Goal: Task Accomplishment & Management: Manage account settings

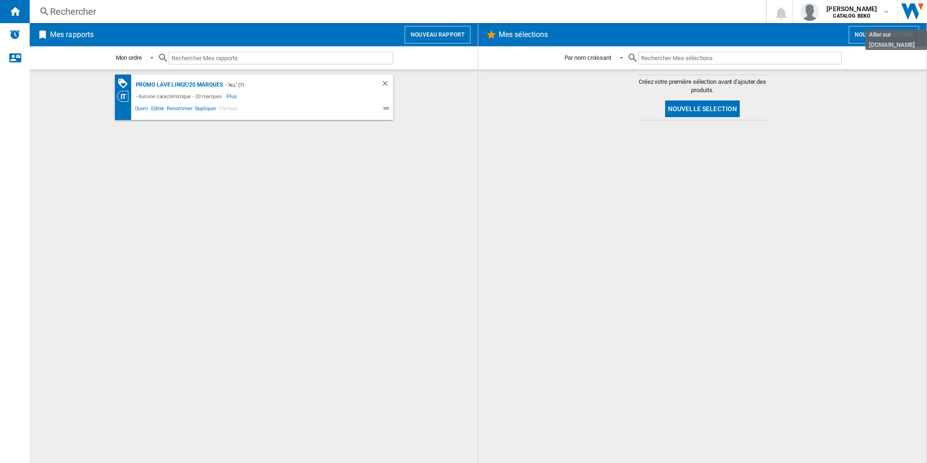
click at [910, 7] on img "Aller sur wiser.com" at bounding box center [912, 11] width 29 height 23
click at [852, 6] on span "[PERSON_NAME]" at bounding box center [851, 8] width 51 height 9
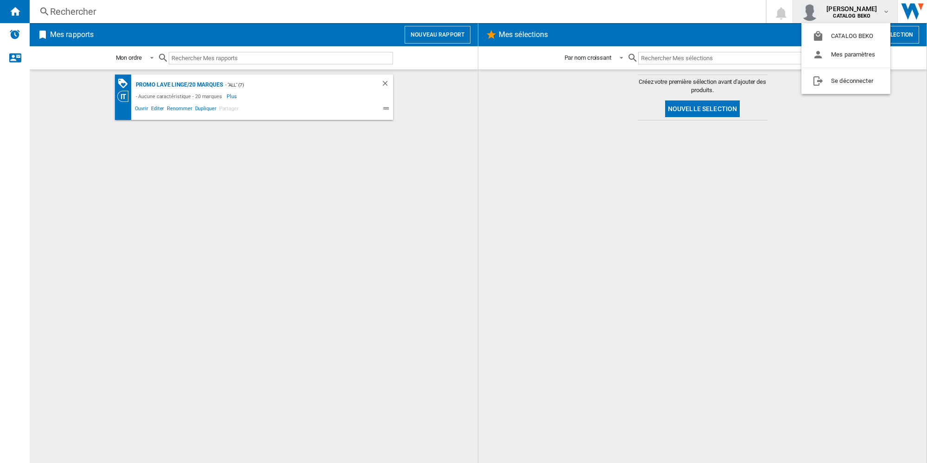
click at [141, 33] on md-backdrop at bounding box center [463, 231] width 927 height 463
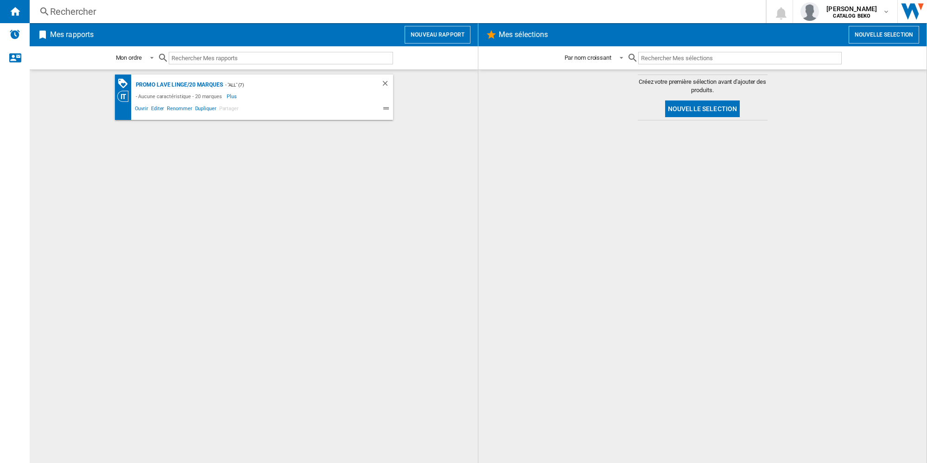
click at [47, 36] on ng-md-icon at bounding box center [42, 34] width 11 height 11
click at [35, 34] on div "Mes rapports Nouveau rapport" at bounding box center [254, 34] width 448 height 23
click at [18, 11] on ng-md-icon "Accueil" at bounding box center [14, 11] width 11 height 11
click at [184, 83] on div "PROMO Lave linge/20 marques" at bounding box center [177, 85] width 89 height 12
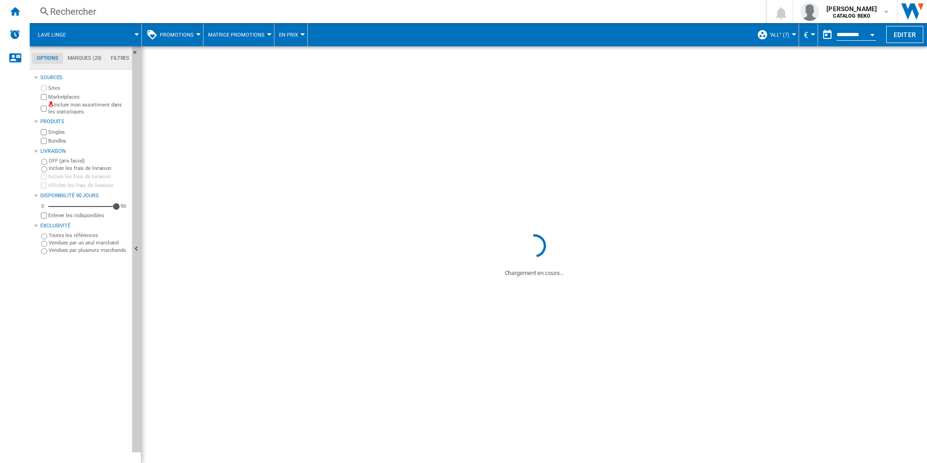
click at [499, 160] on span at bounding box center [533, 139] width 785 height 186
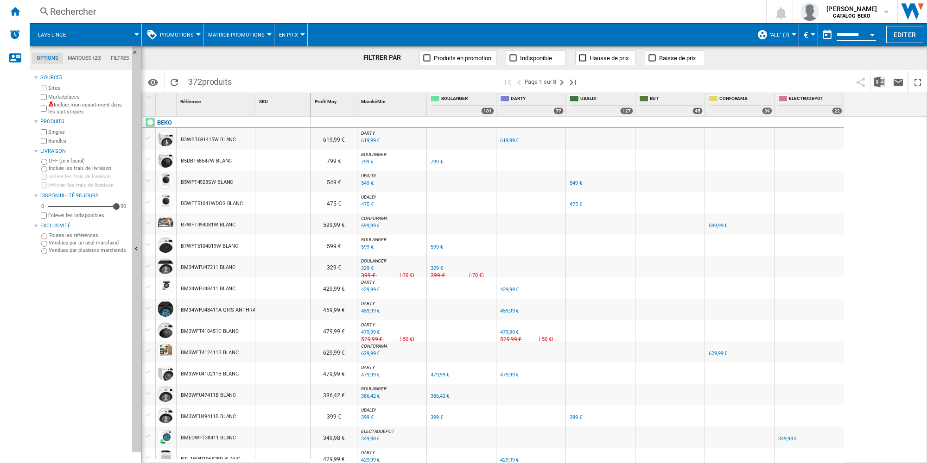
click at [107, 37] on span at bounding box center [108, 34] width 58 height 23
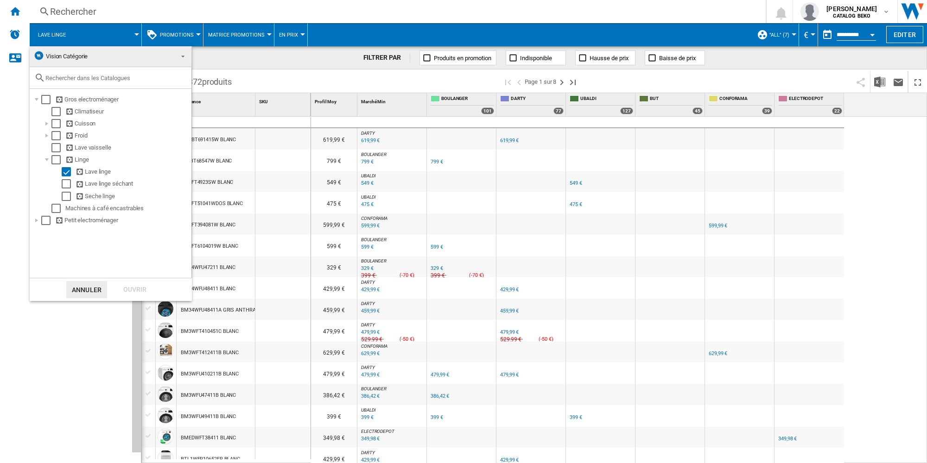
click at [778, 33] on md-backdrop at bounding box center [463, 231] width 927 height 463
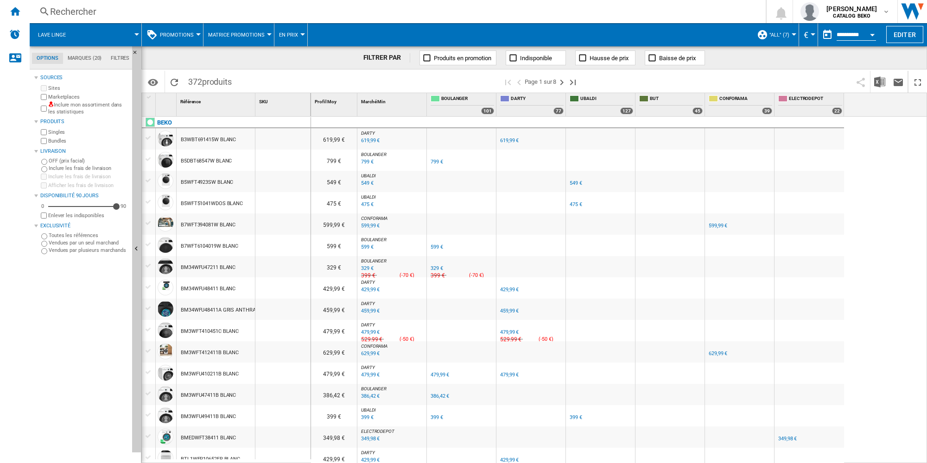
click at [769, 37] on span ""ALL" (7)" at bounding box center [779, 35] width 20 height 6
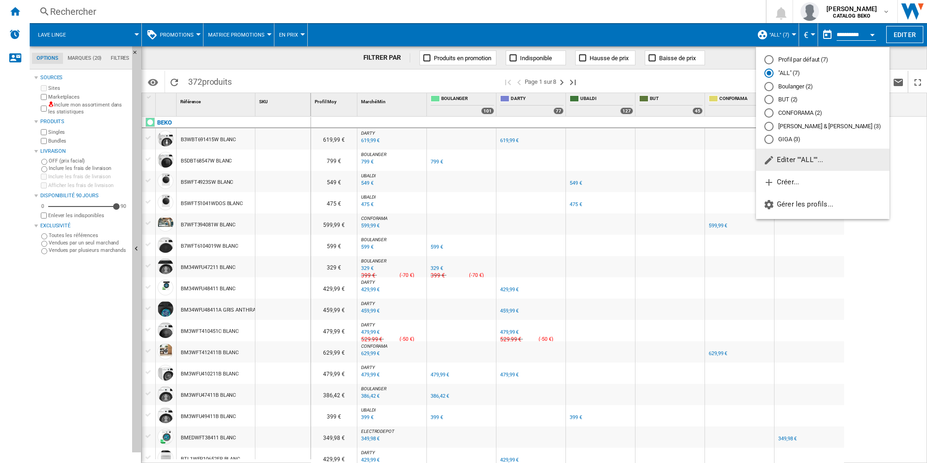
click at [782, 69] on md-radio-button ""ALL" (7)" at bounding box center [822, 73] width 117 height 9
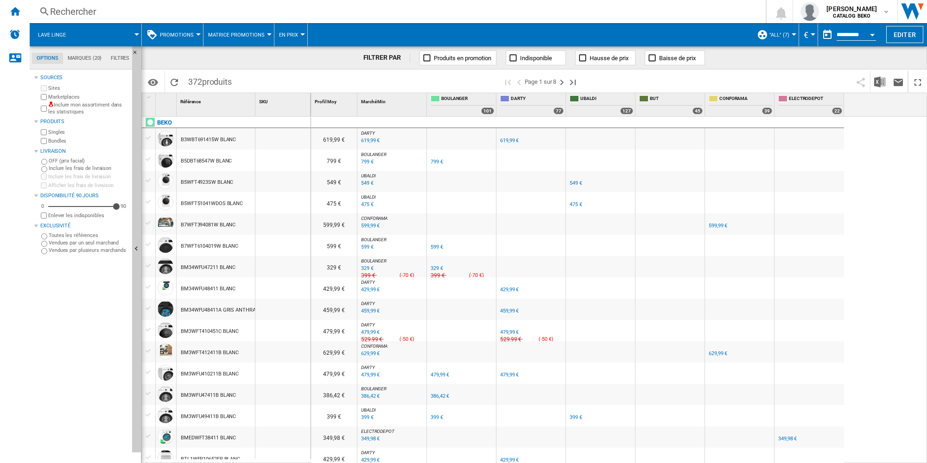
click at [781, 36] on span ""ALL" (7)" at bounding box center [779, 35] width 20 height 6
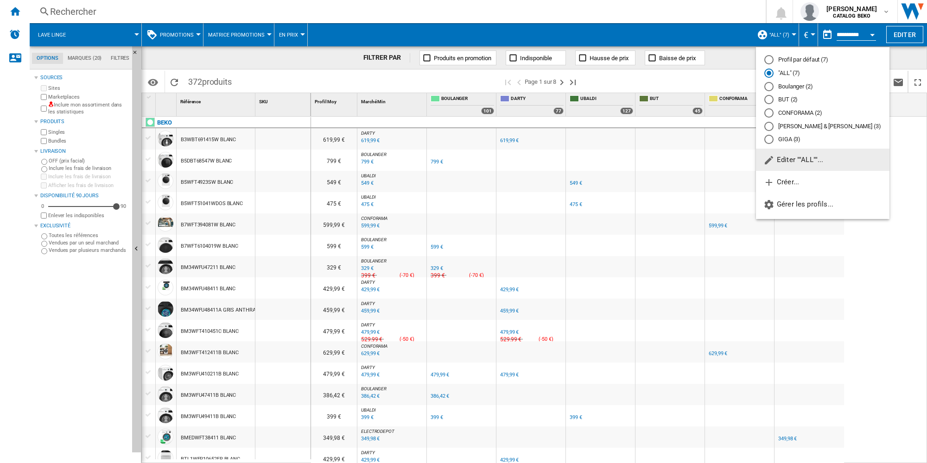
click at [801, 165] on button "Editer ""ALL""..." at bounding box center [822, 160] width 133 height 22
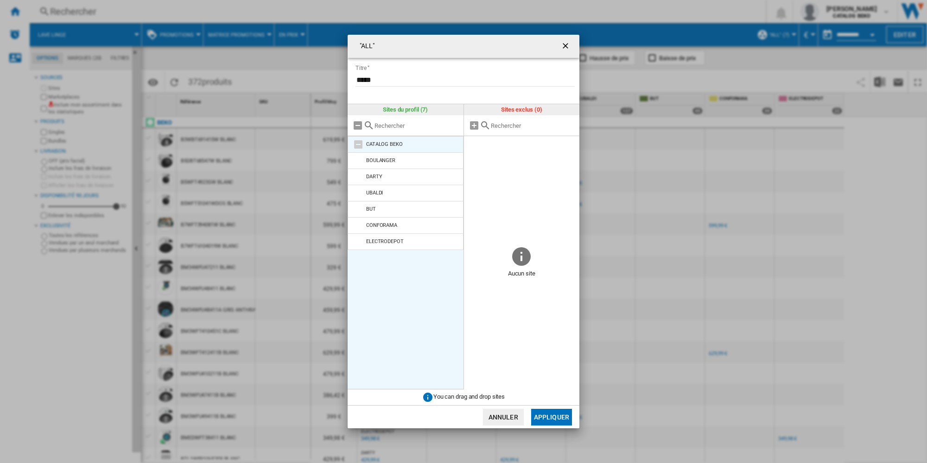
drag, startPoint x: 436, startPoint y: 262, endPoint x: 368, endPoint y: 146, distance: 134.1
click at [368, 147] on ul "CATALOG BEKO [PERSON_NAME] [GEOGRAPHIC_DATA][PERSON_NAME] BUT CONFORAMA ELECTRO…" at bounding box center [406, 262] width 116 height 253
